Goal: Task Accomplishment & Management: Manage account settings

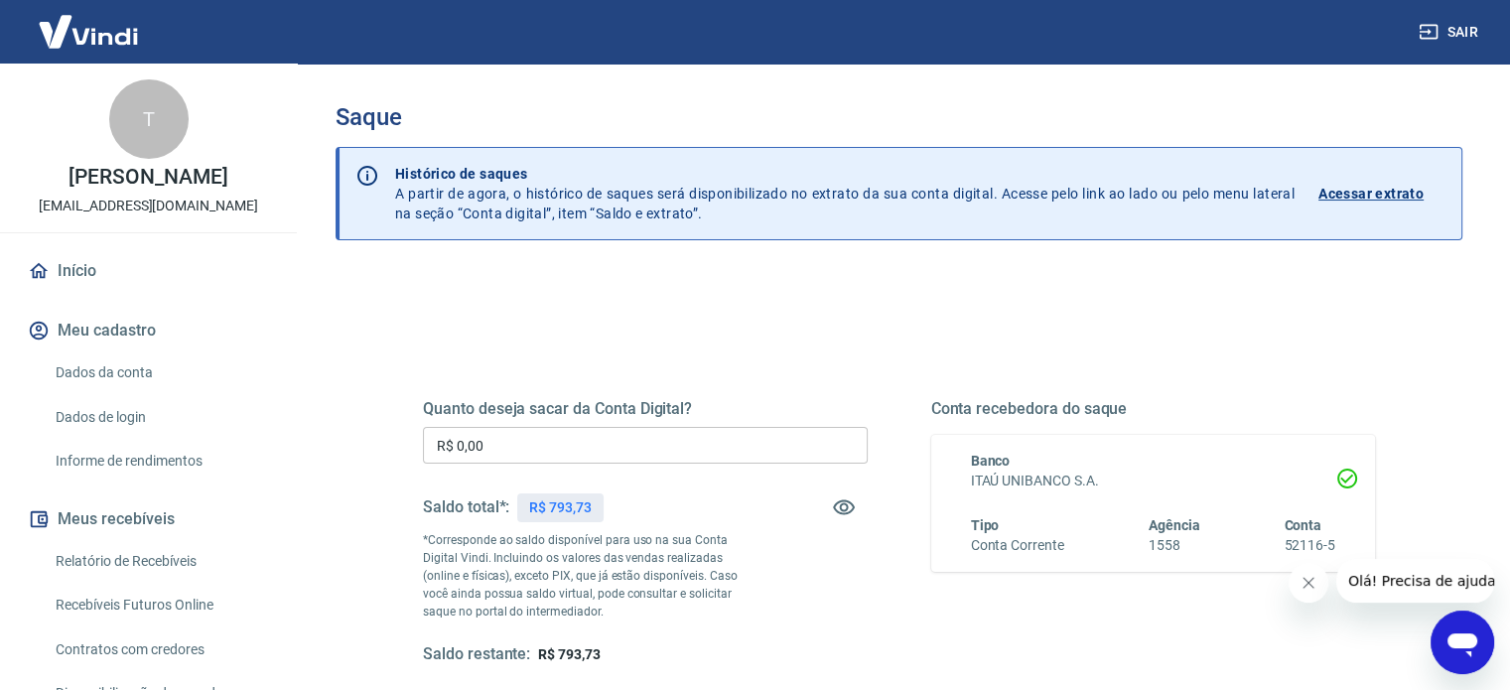
click at [810, 443] on input "R$ 0,00" at bounding box center [645, 445] width 445 height 37
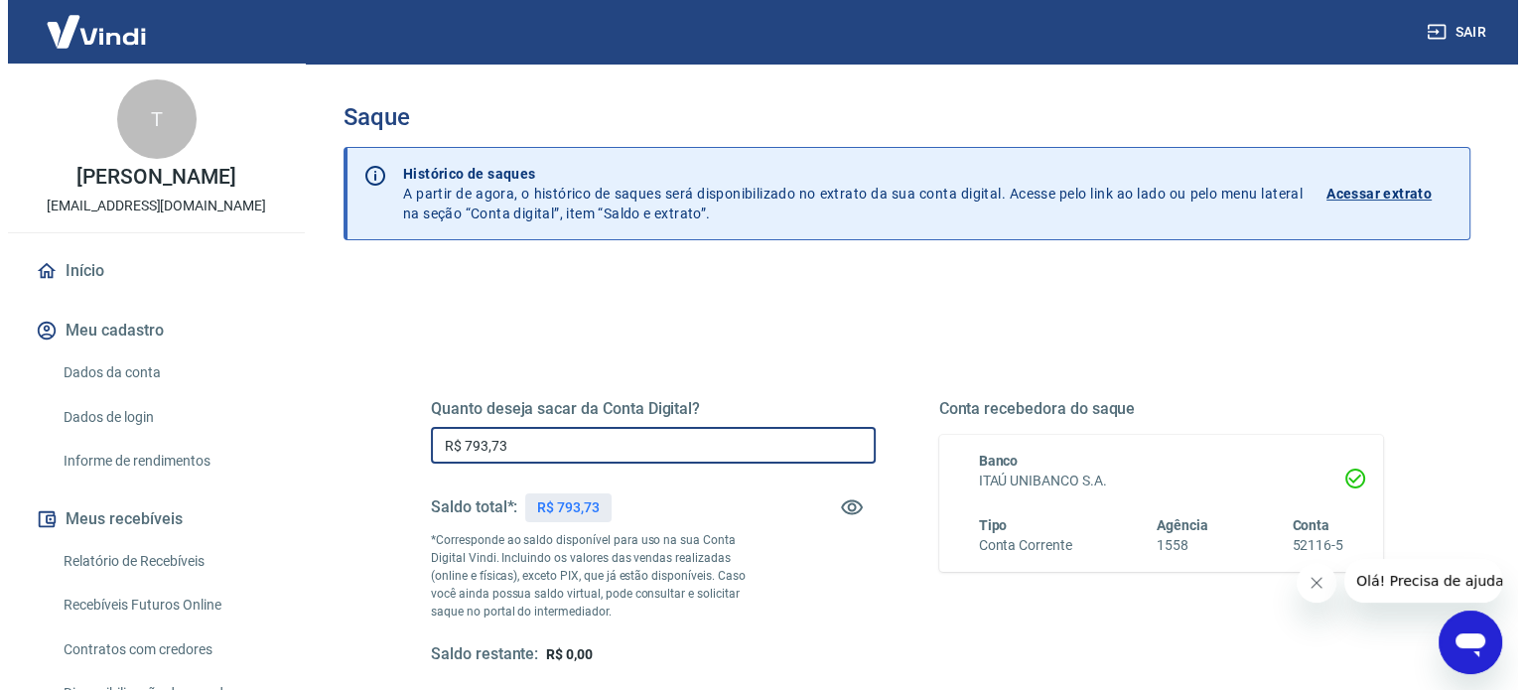
scroll to position [199, 0]
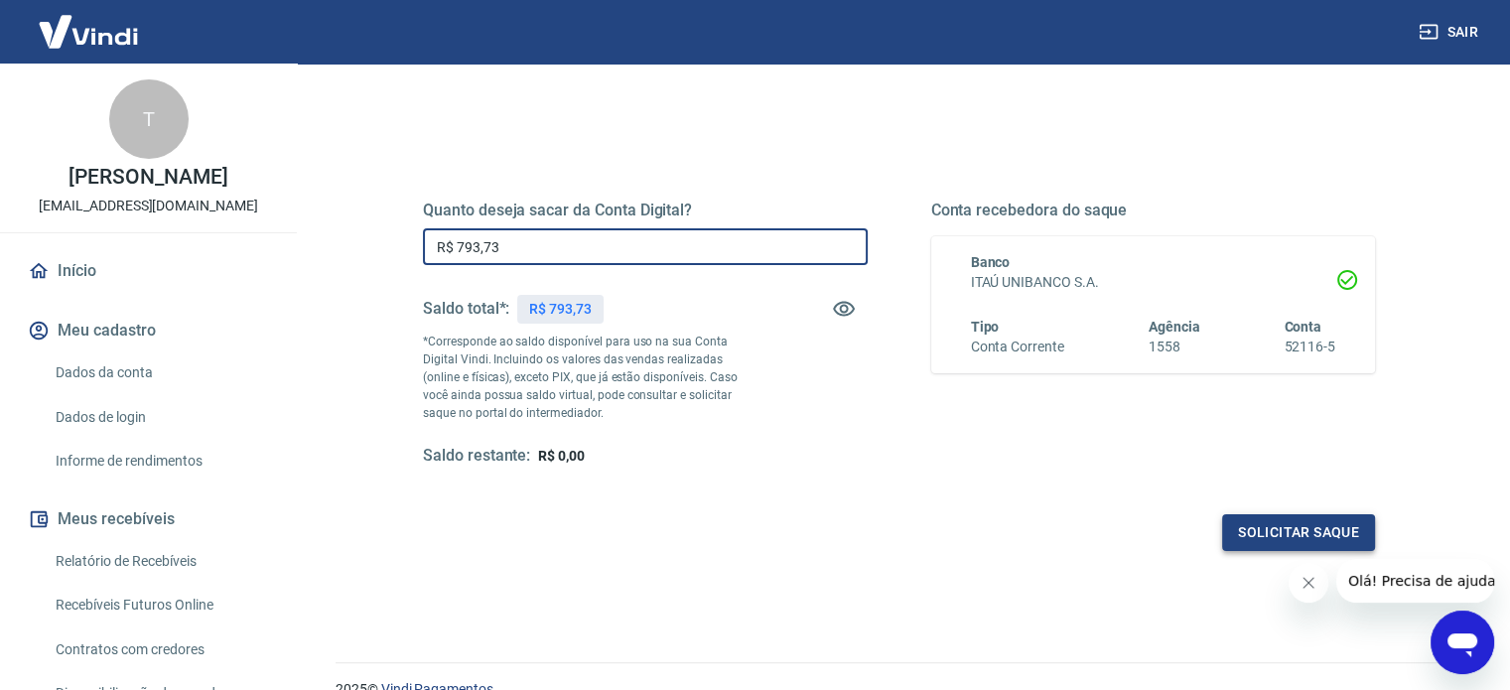
type input "R$ 793,73"
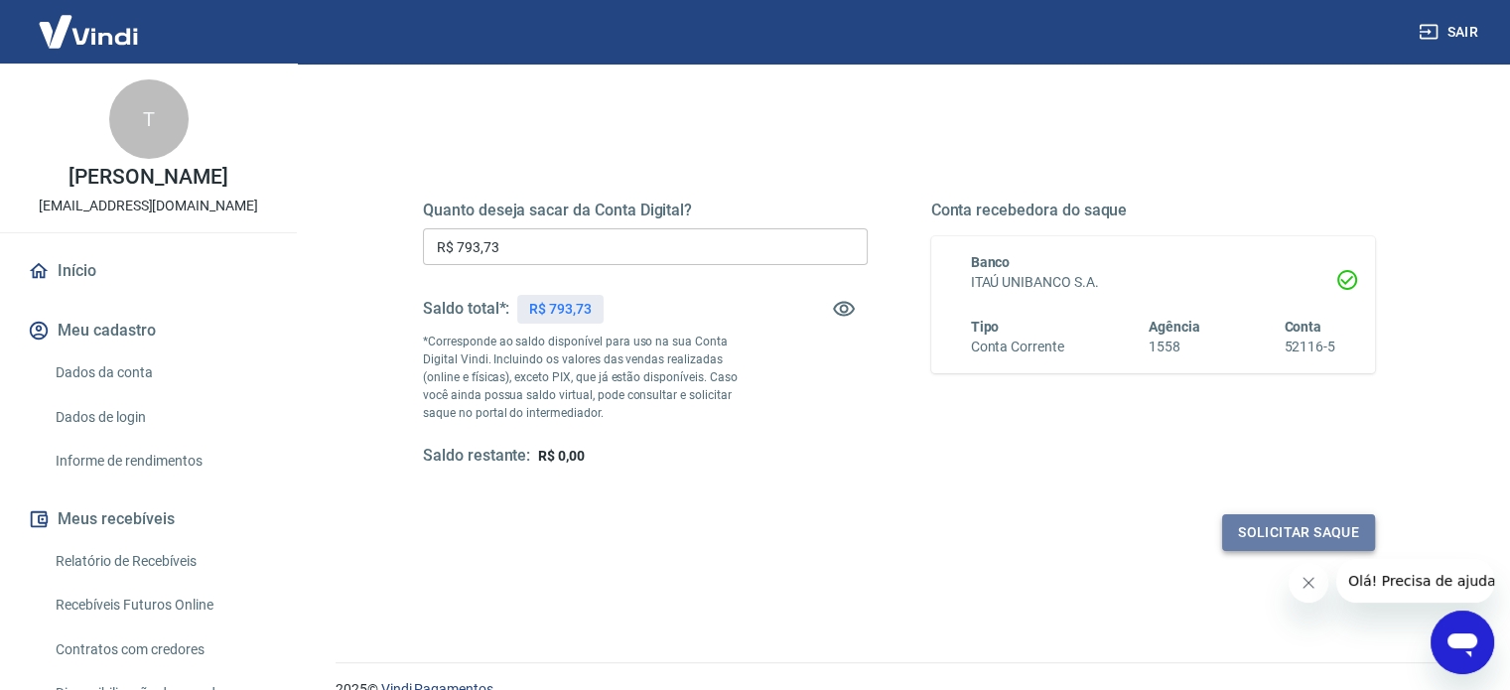
click at [1232, 532] on button "Solicitar saque" at bounding box center [1298, 532] width 153 height 37
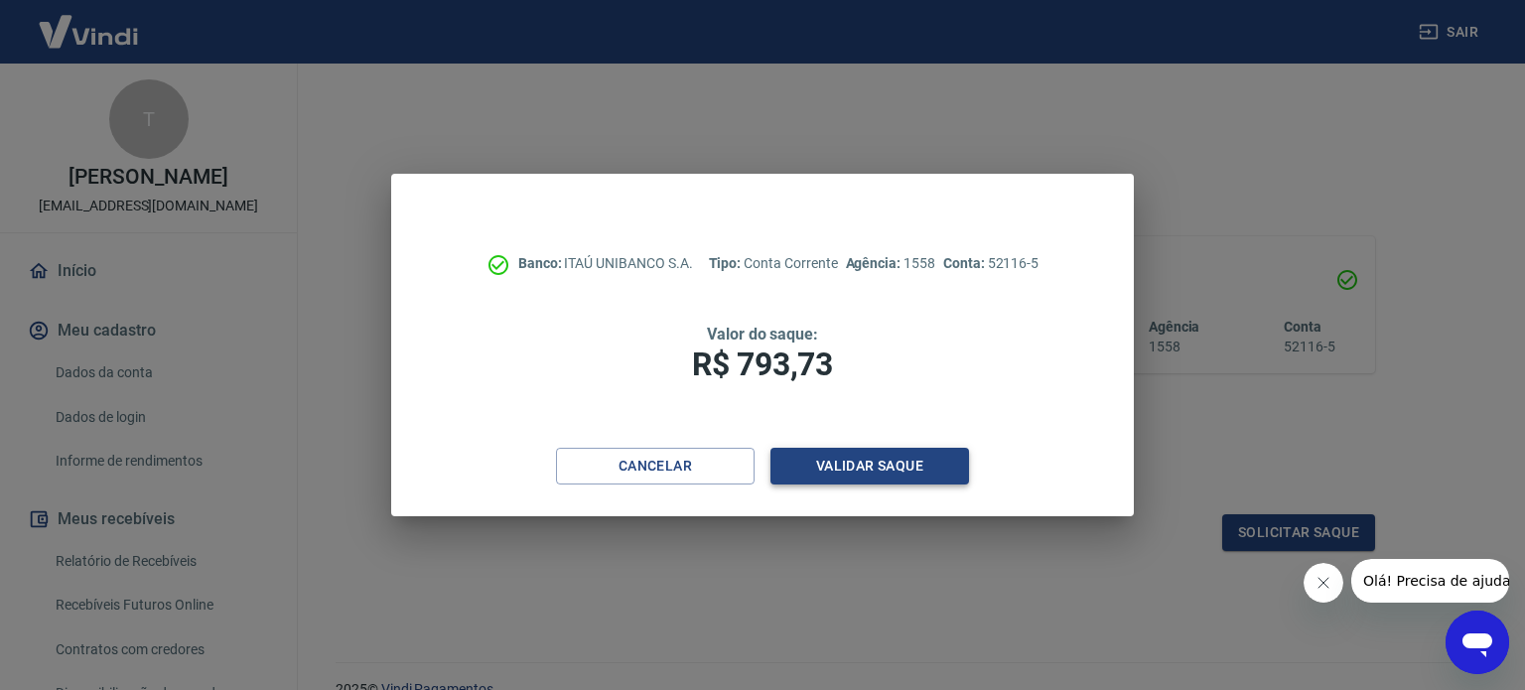
click at [878, 469] on button "Validar saque" at bounding box center [870, 466] width 199 height 37
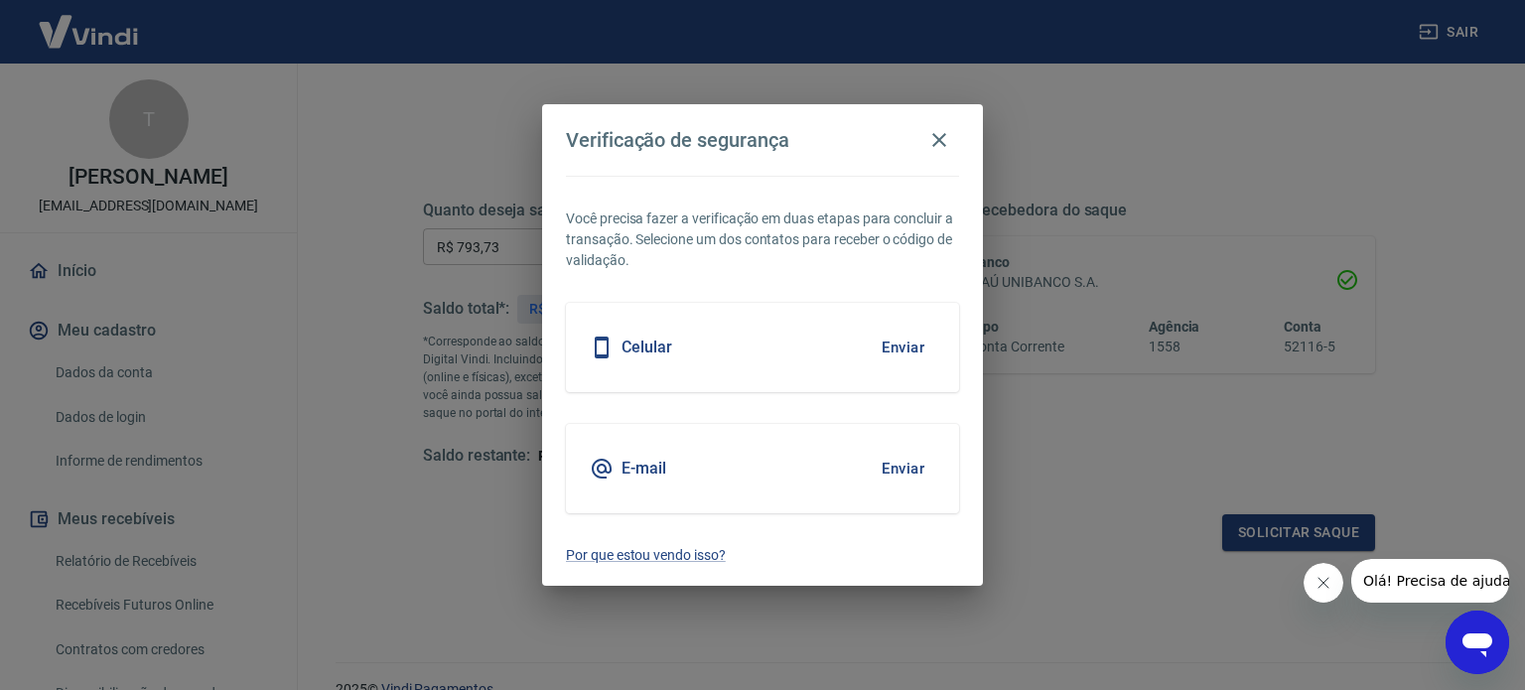
click at [909, 341] on button "Enviar" at bounding box center [903, 348] width 65 height 42
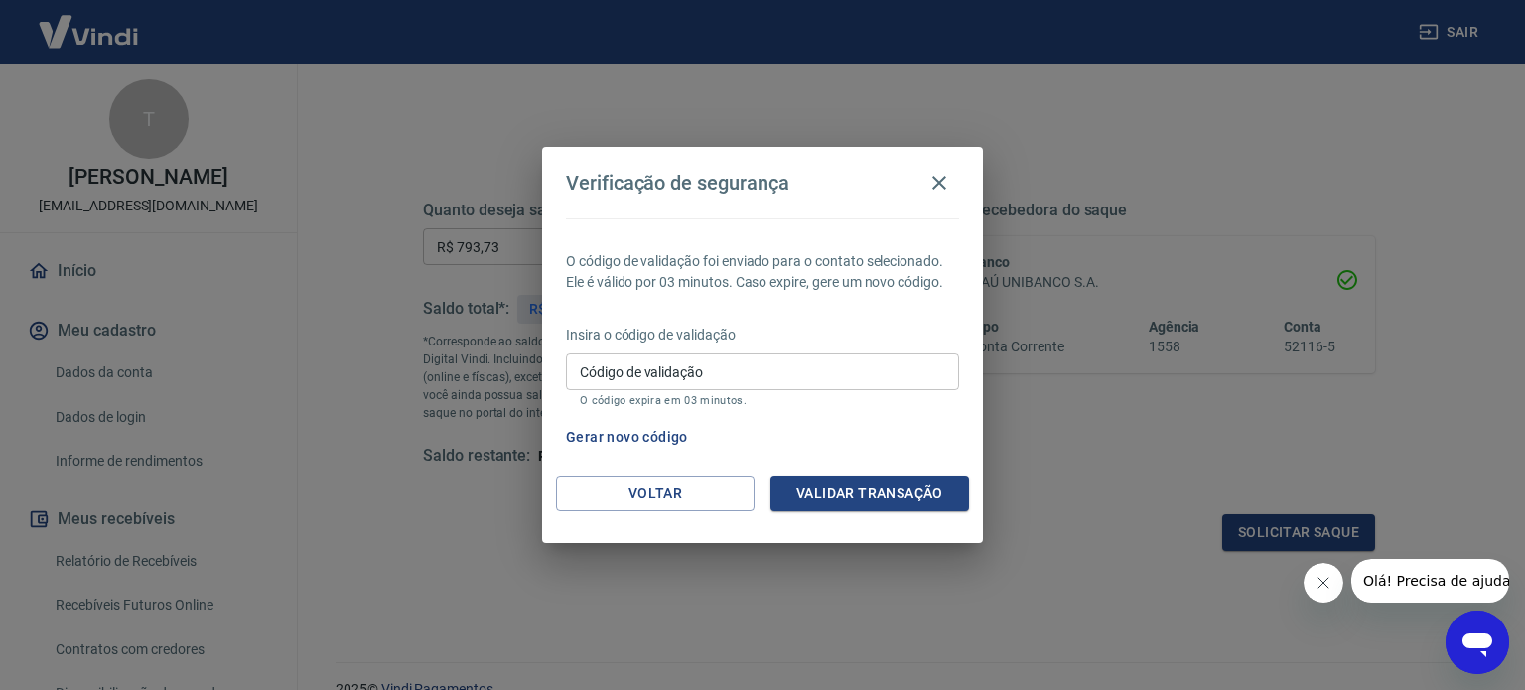
click at [890, 372] on input "Código de validação" at bounding box center [762, 371] width 393 height 37
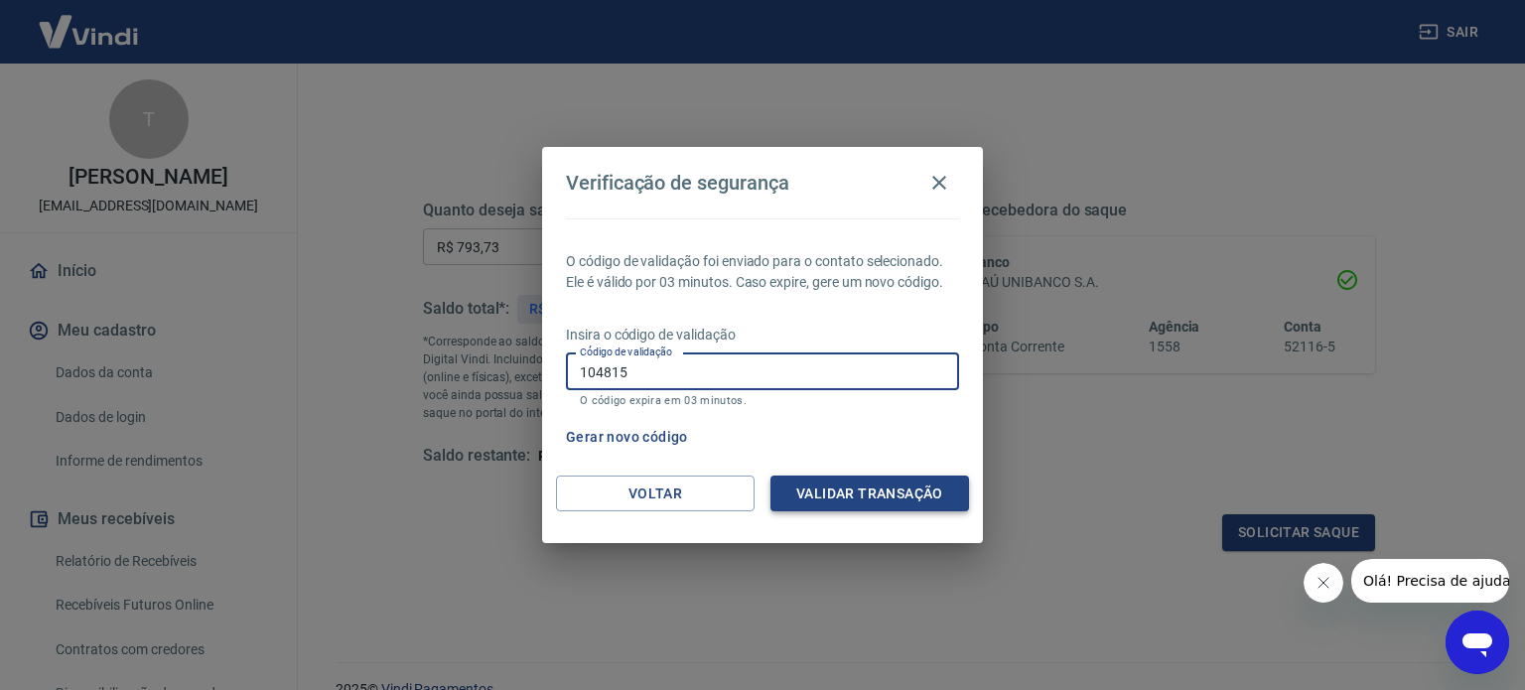
type input "104815"
click at [878, 499] on button "Validar transação" at bounding box center [870, 494] width 199 height 37
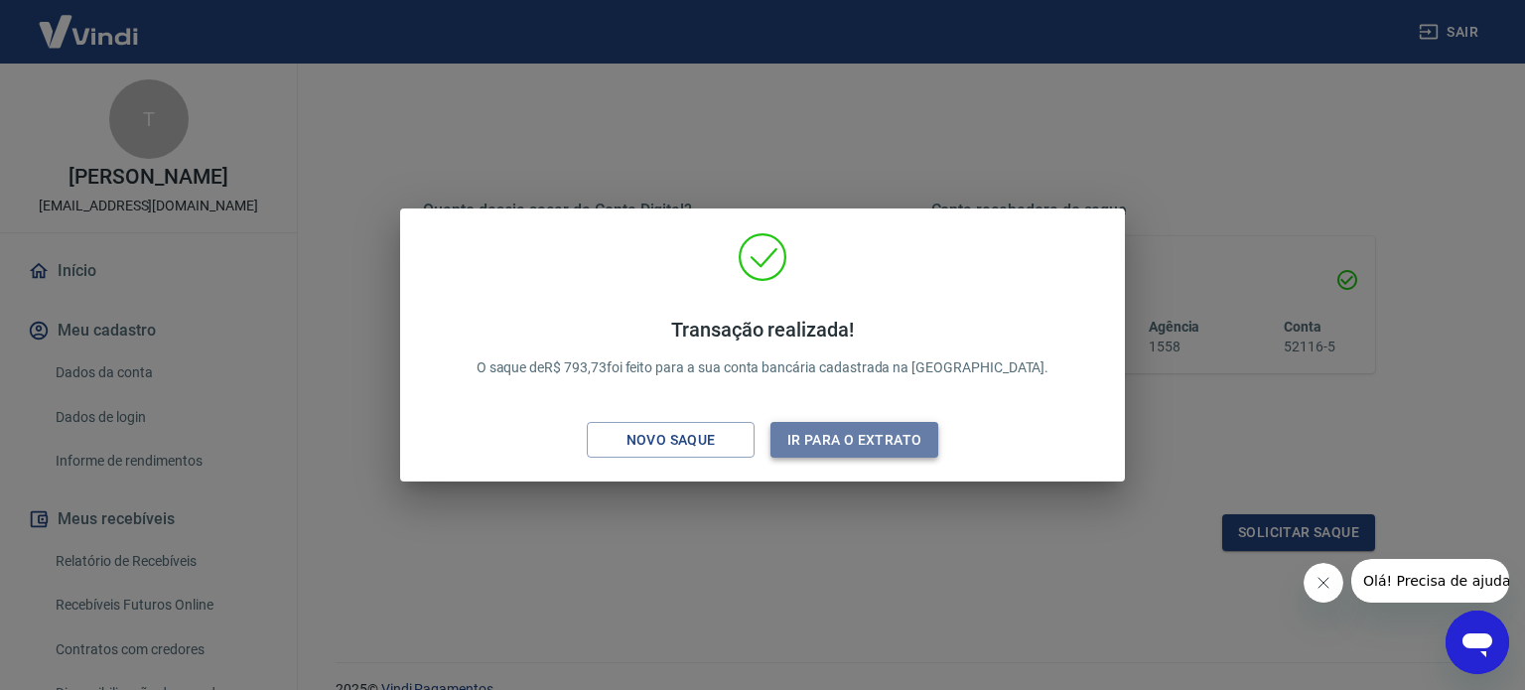
click at [891, 449] on button "Ir para o extrato" at bounding box center [855, 440] width 168 height 37
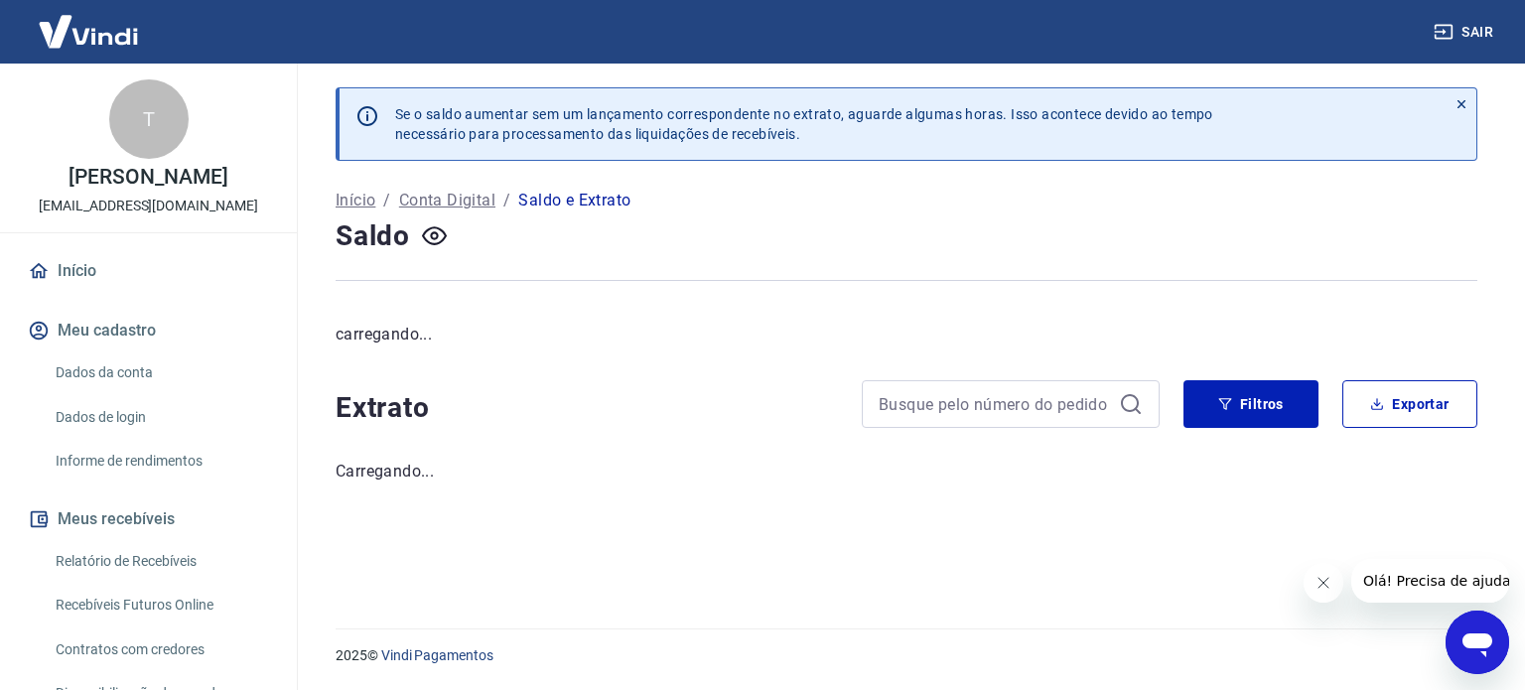
drag, startPoint x: 77, startPoint y: 270, endPoint x: 91, endPoint y: 272, distance: 14.0
click at [77, 270] on link "Início" at bounding box center [148, 271] width 249 height 44
